Goal: Information Seeking & Learning: Learn about a topic

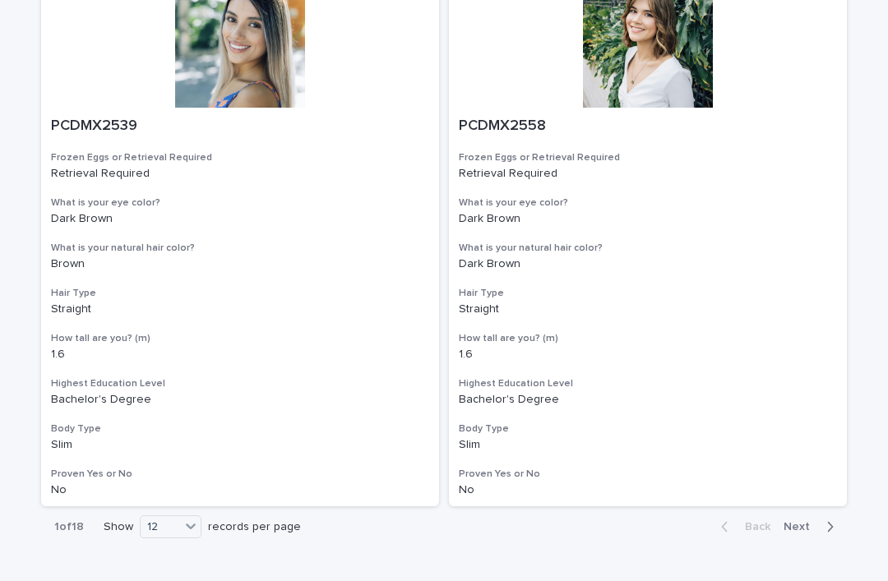
scroll to position [2924, 0]
click at [182, 549] on div "36" at bounding box center [171, 547] width 60 height 20
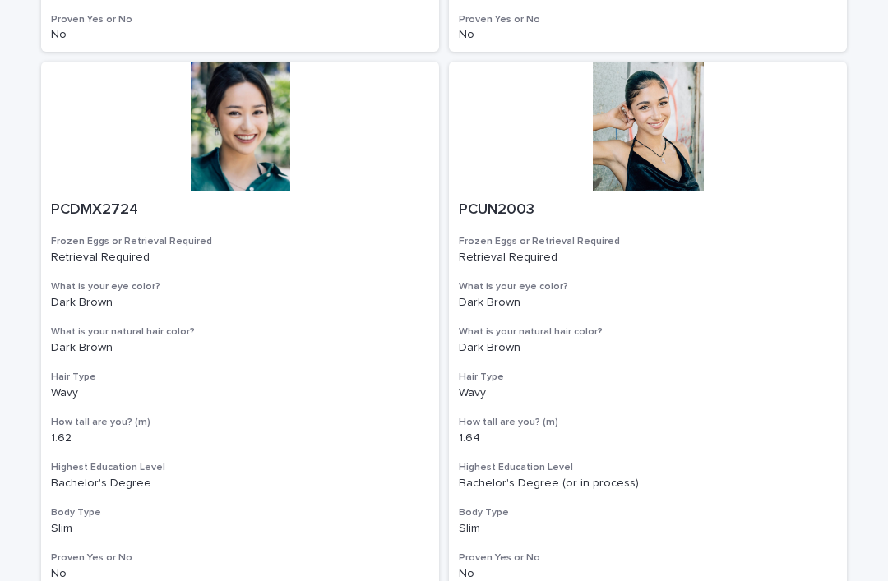
scroll to position [9304, 0]
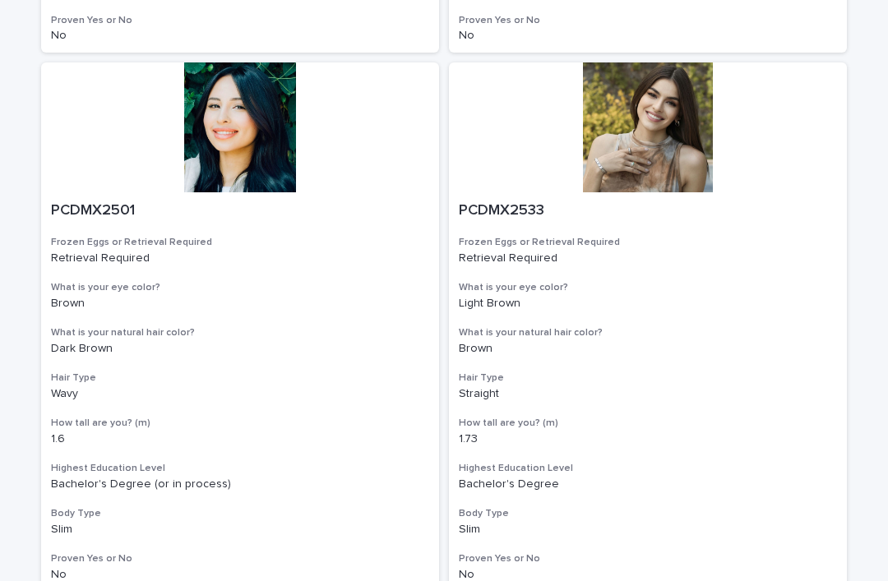
scroll to position [9304, 0]
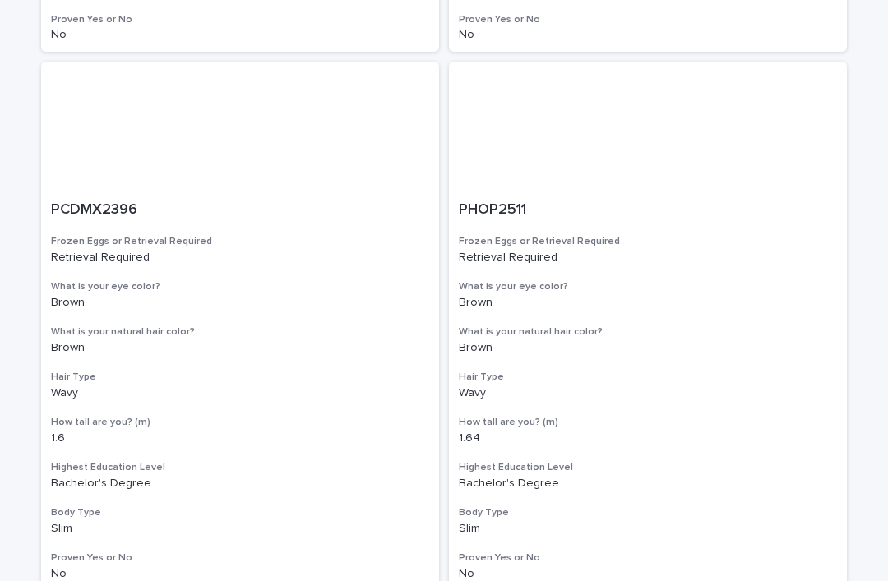
scroll to position [9304, 0]
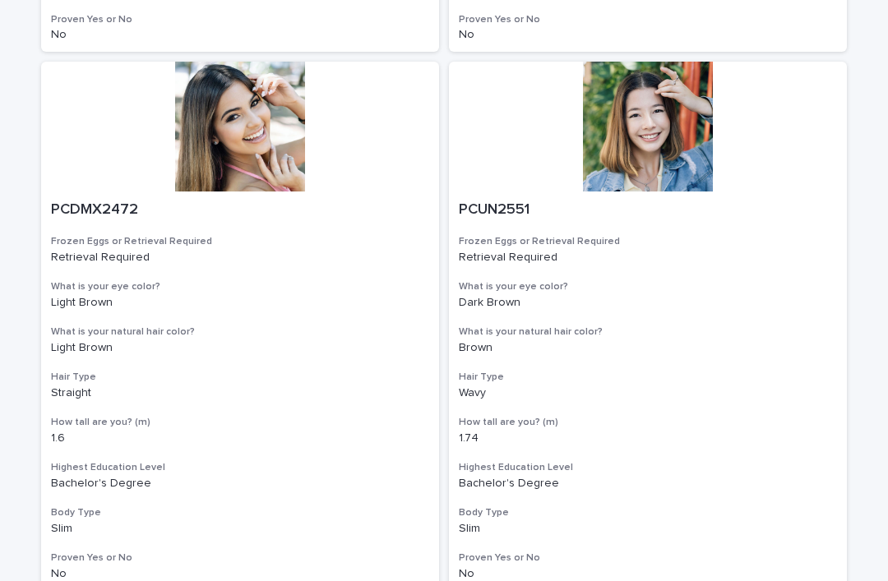
scroll to position [9304, 0]
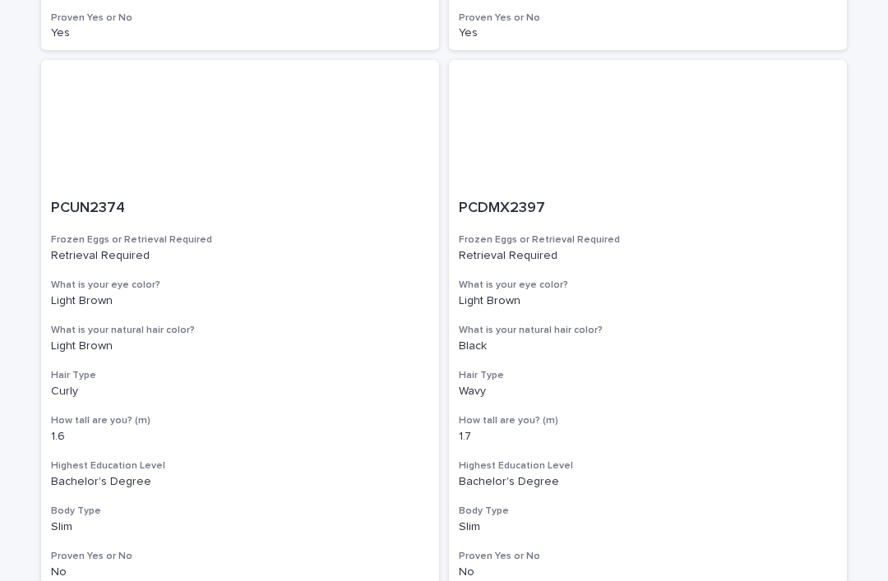
scroll to position [9304, 0]
